Goal: Task Accomplishment & Management: Use online tool/utility

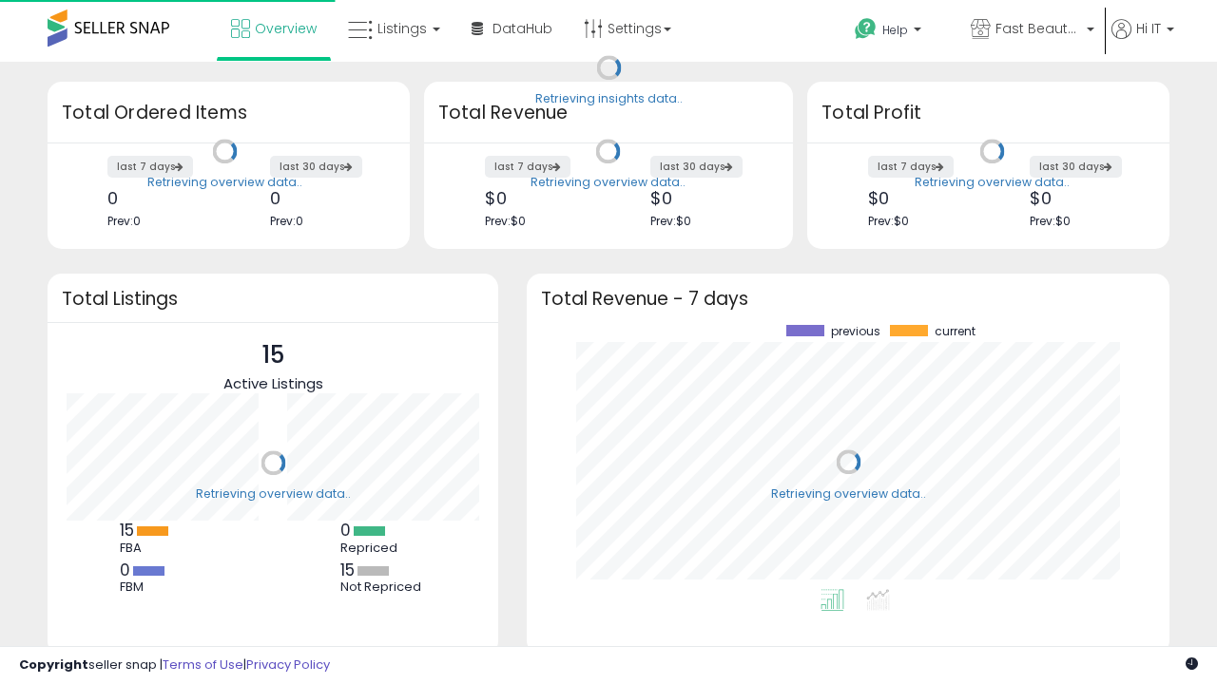
scroll to position [264, 605]
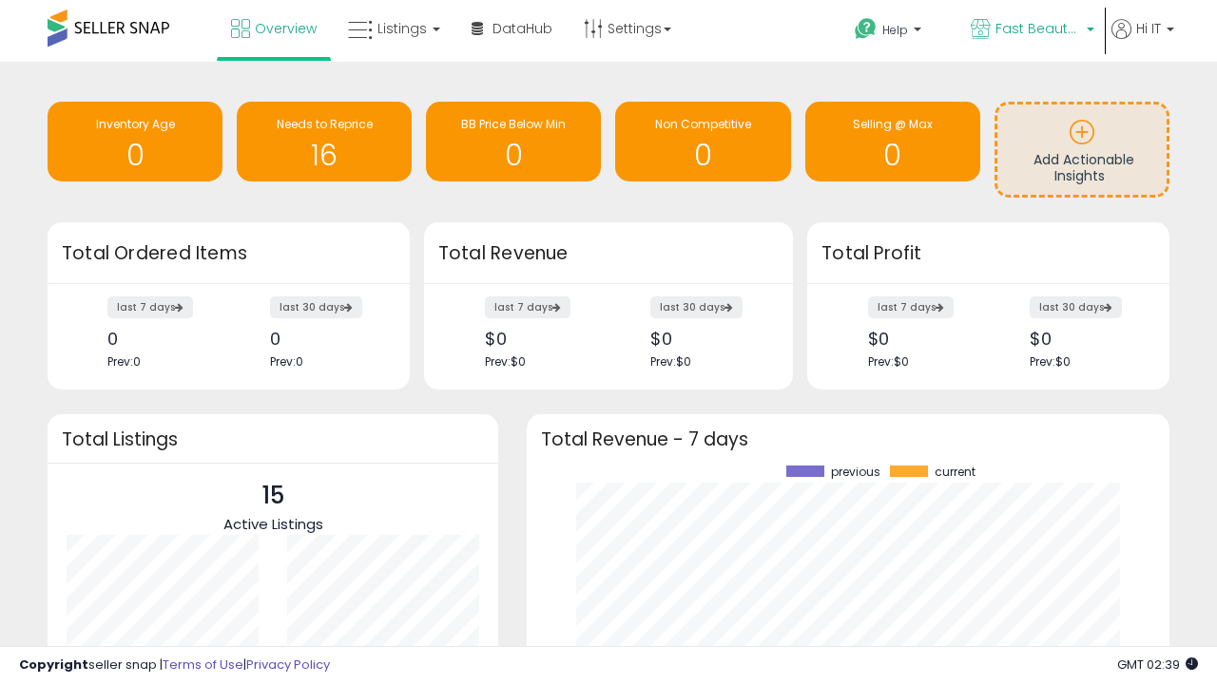
click at [1030, 30] on span "Fast Beauty ([GEOGRAPHIC_DATA])" at bounding box center [1038, 28] width 86 height 19
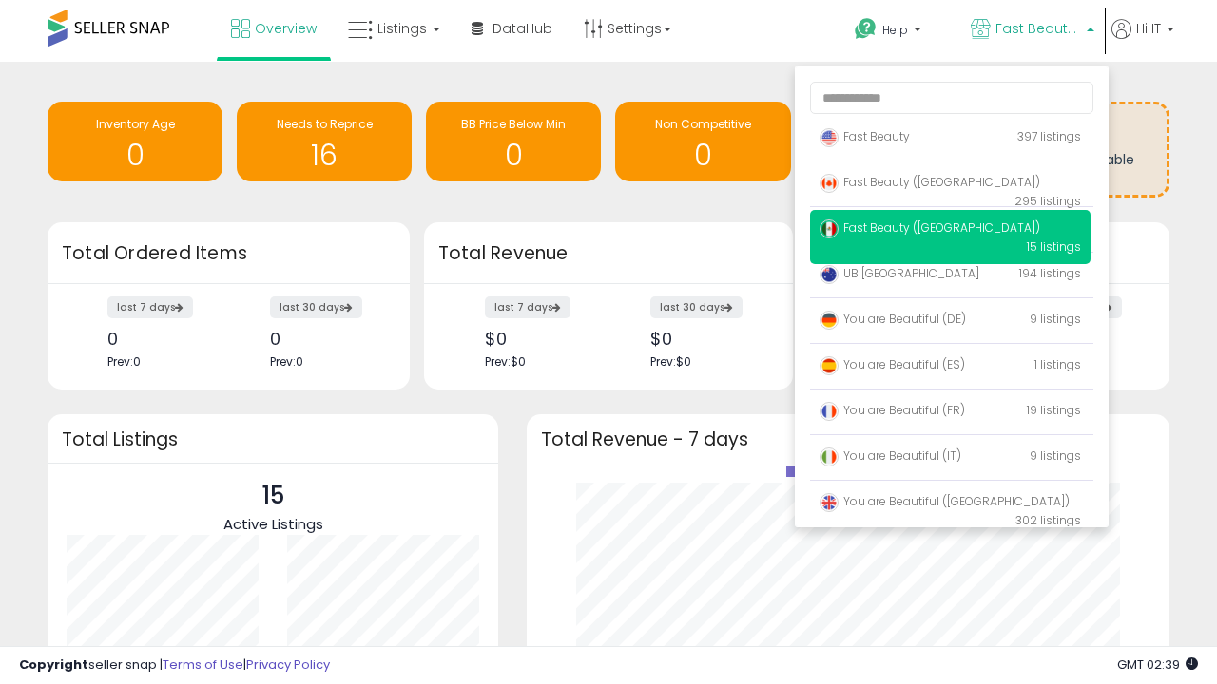
click at [950, 505] on span "You are Beautiful ([GEOGRAPHIC_DATA])" at bounding box center [944, 501] width 250 height 16
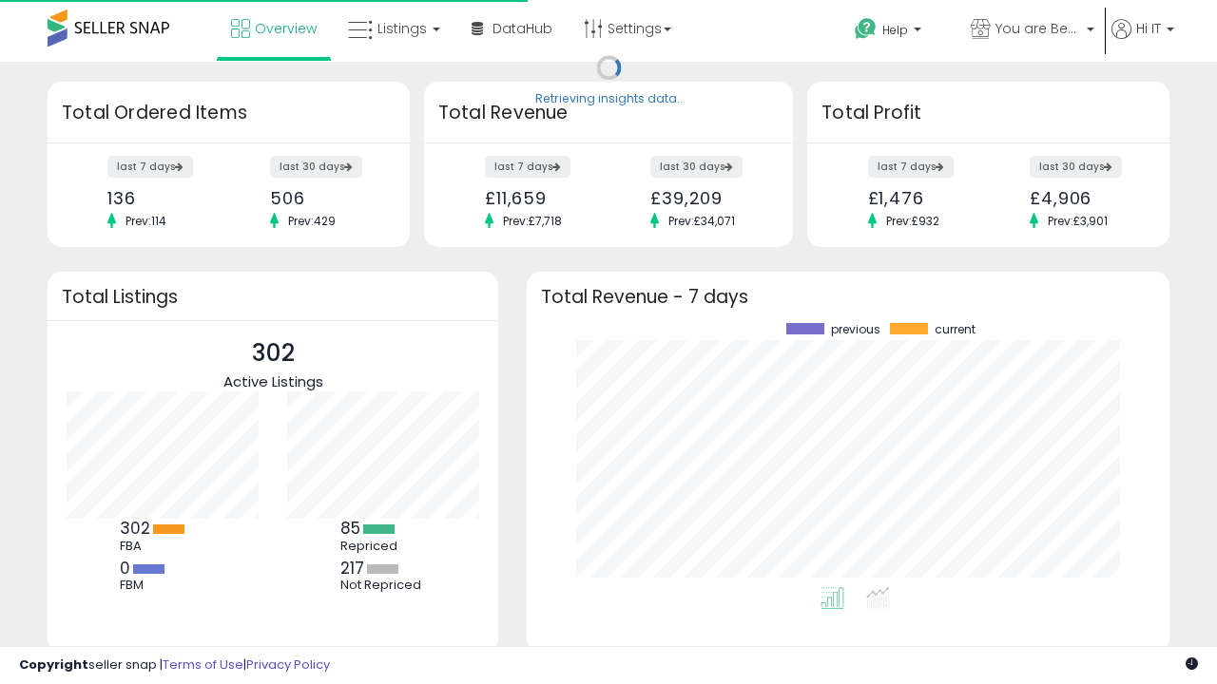
scroll to position [264, 605]
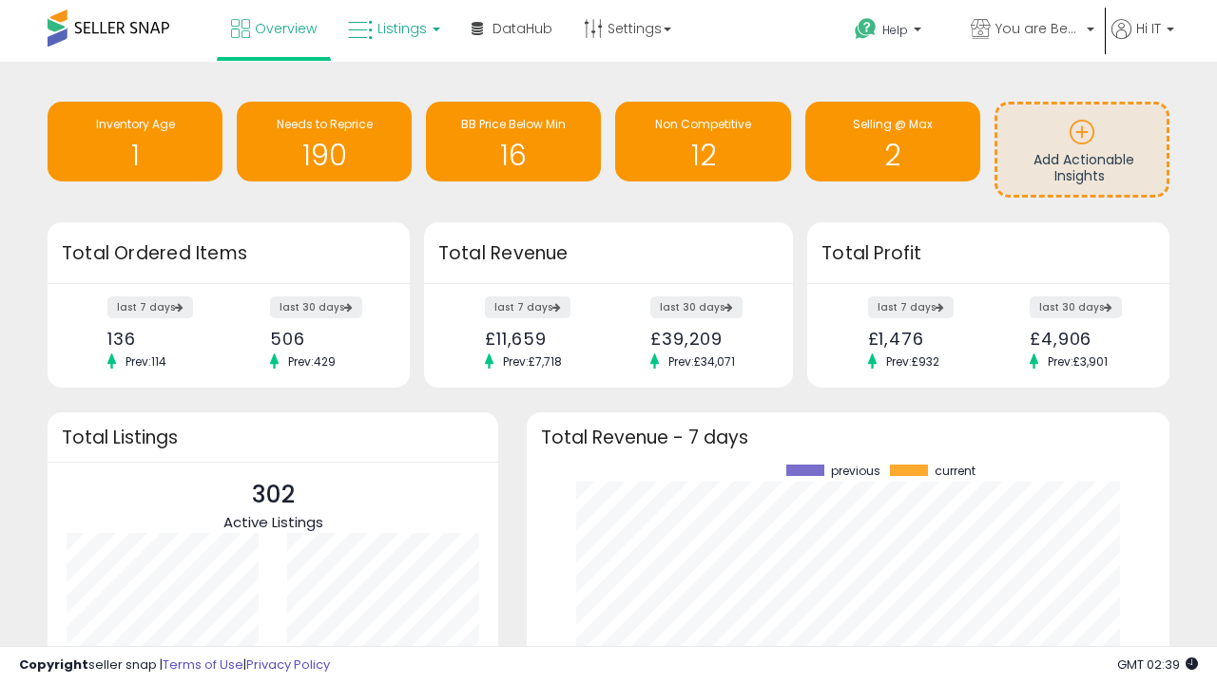
click at [392, 29] on span "Listings" at bounding box center [401, 28] width 49 height 19
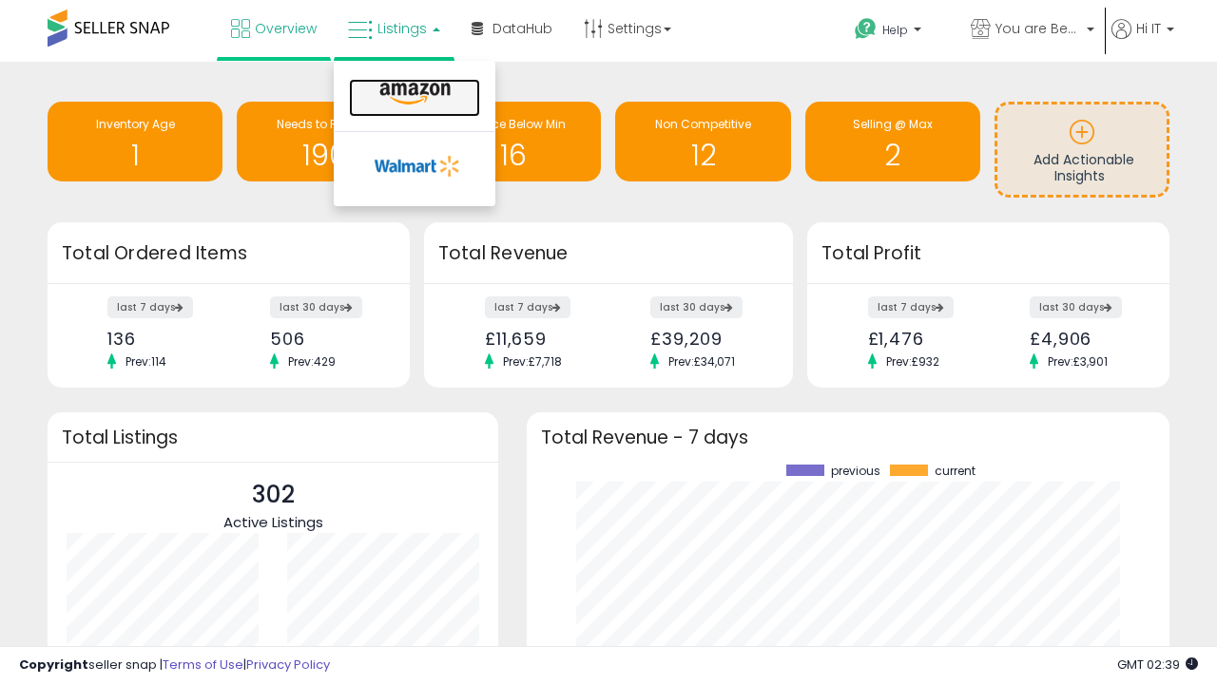
click at [413, 94] on icon at bounding box center [415, 94] width 83 height 25
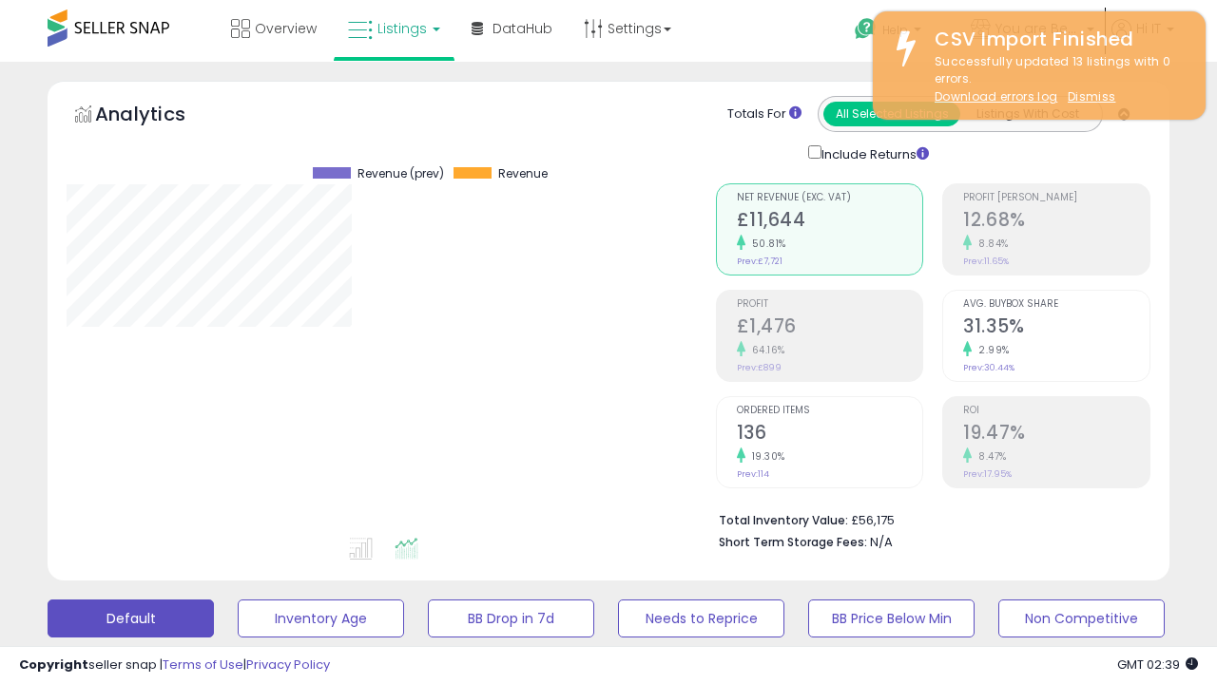
scroll to position [390, 648]
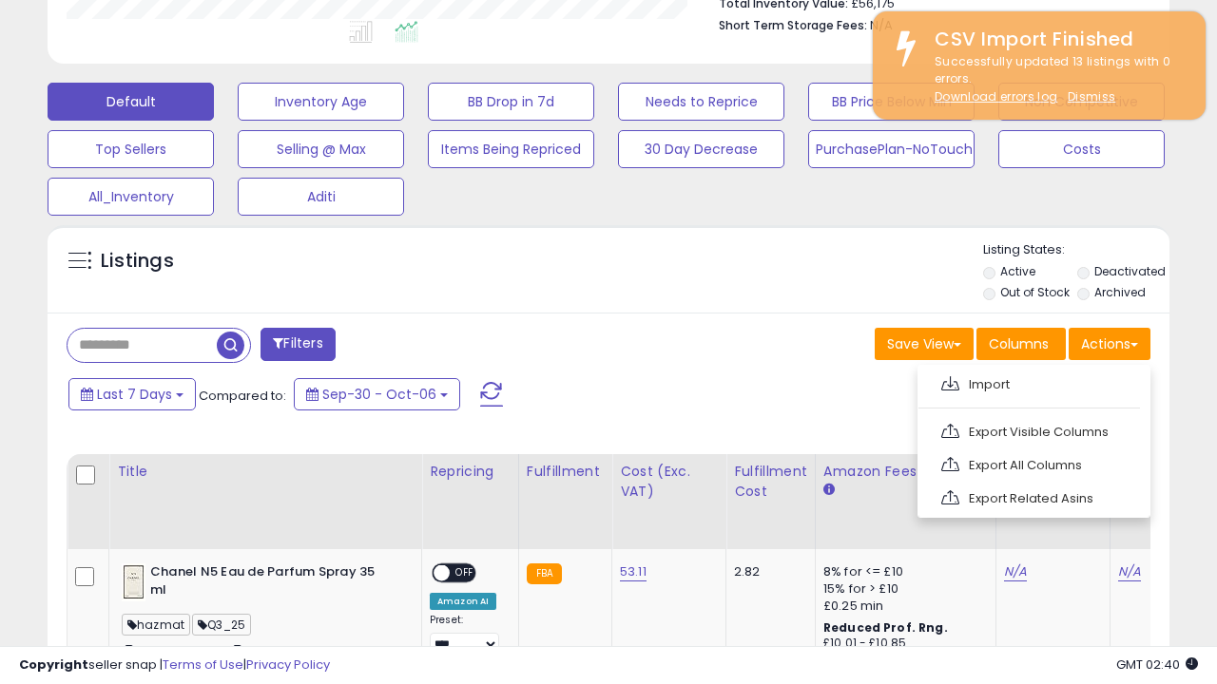
click at [950, 381] on span at bounding box center [950, 383] width 18 height 14
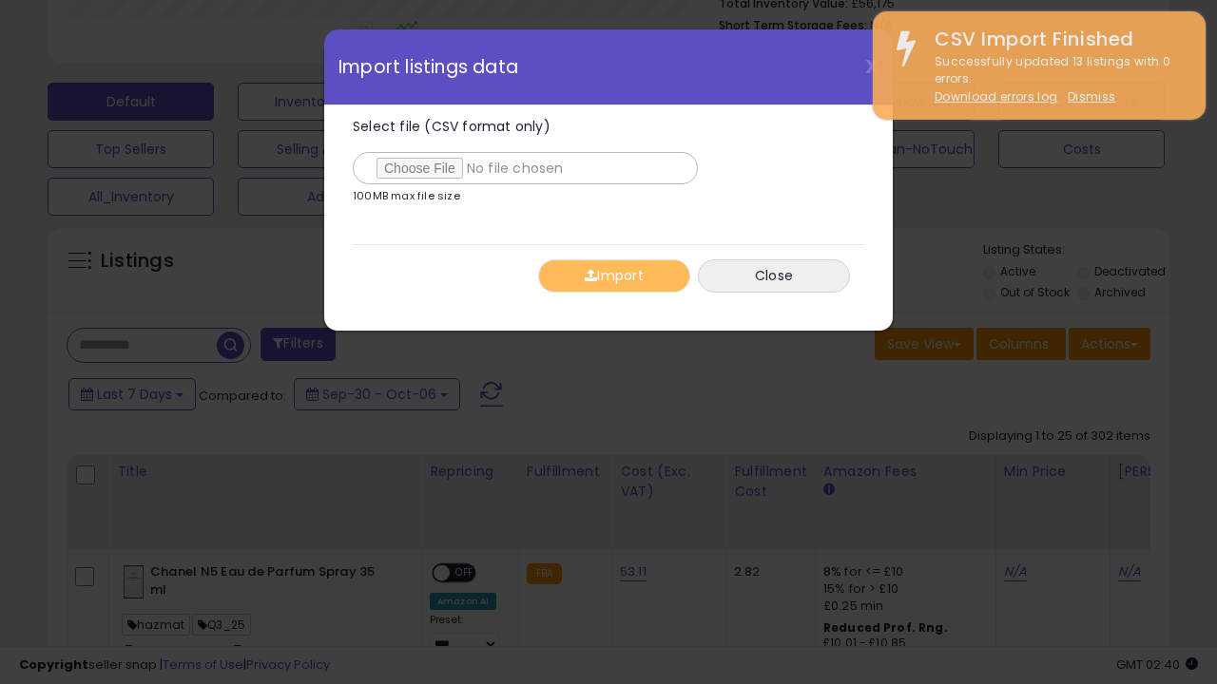
type input "**********"
click at [613, 276] on button "Import" at bounding box center [614, 276] width 152 height 33
